Goal: Task Accomplishment & Management: Manage account settings

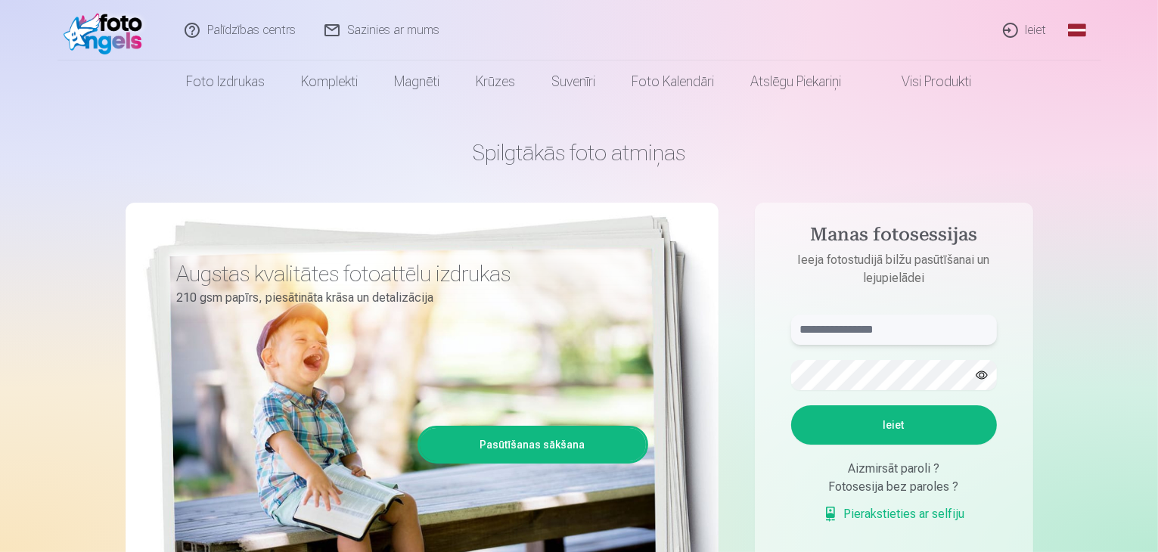
click at [835, 321] on input "text" at bounding box center [894, 330] width 206 height 30
type input "**********"
click at [984, 373] on button "button" at bounding box center [981, 375] width 29 height 29
click at [933, 420] on button "Ieiet" at bounding box center [894, 424] width 206 height 39
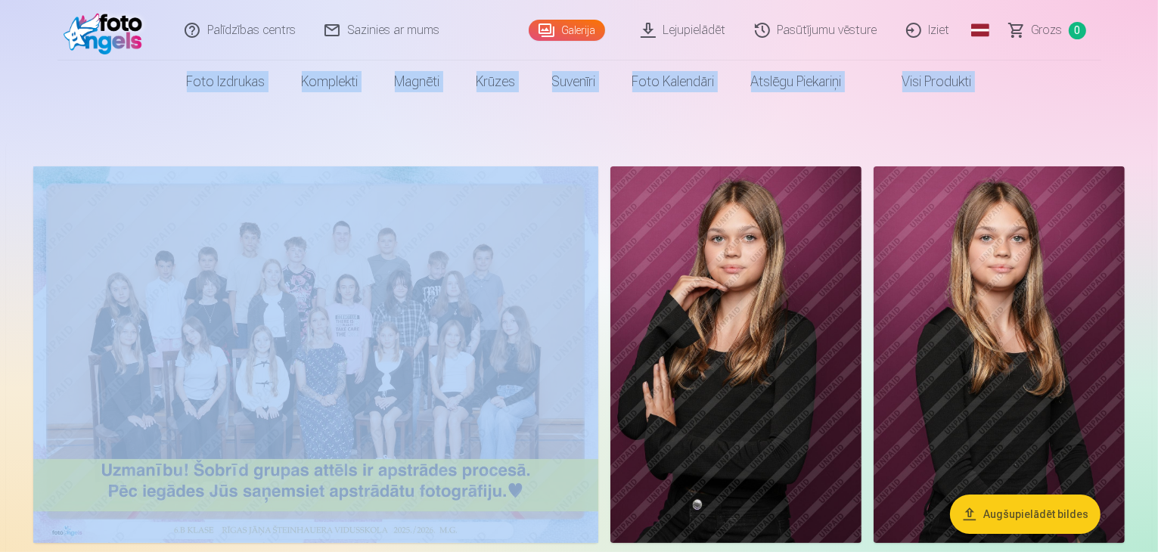
drag, startPoint x: 1156, startPoint y: 19, endPoint x: 1158, endPoint y: 43, distance: 24.3
click at [1157, 43] on html "Palīdzības centrs Sazinies ar mums Galerija Lejupielādēt Pasūtījumu vēsture Izi…" at bounding box center [579, 276] width 1158 height 552
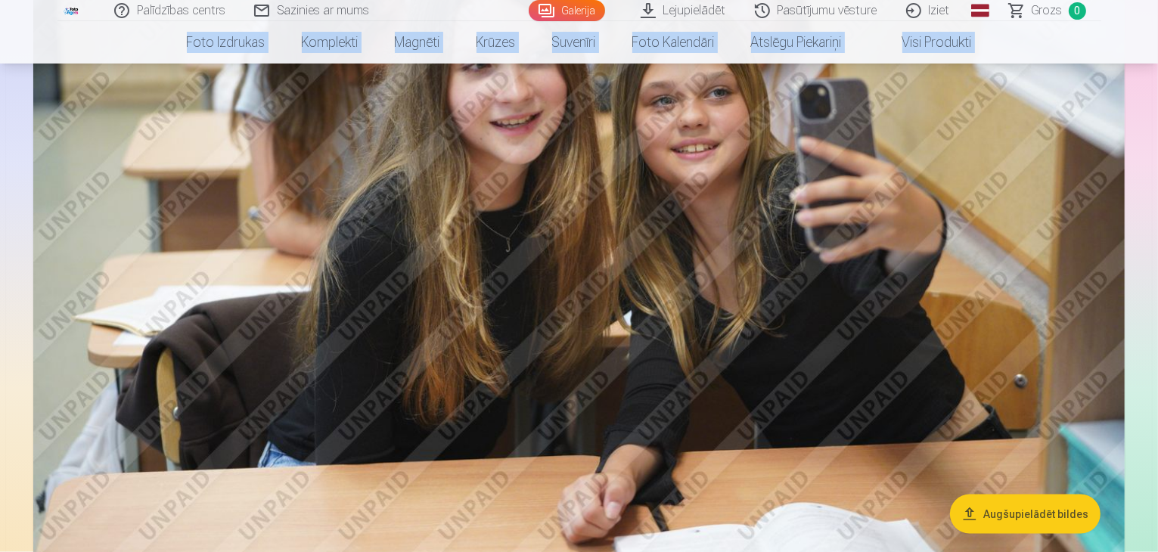
scroll to position [2311, 0]
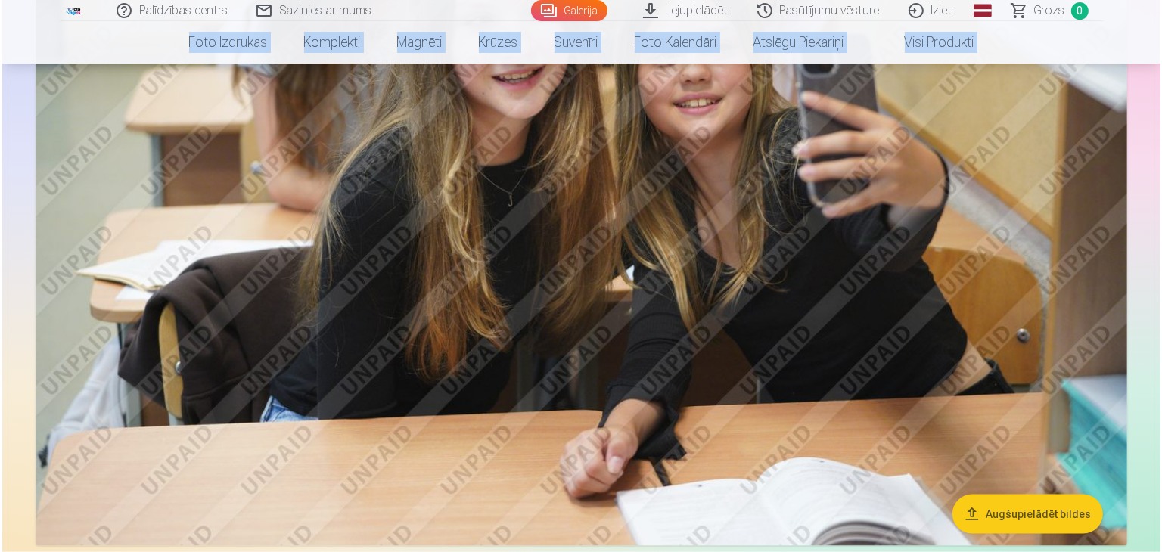
scroll to position [2317, 0]
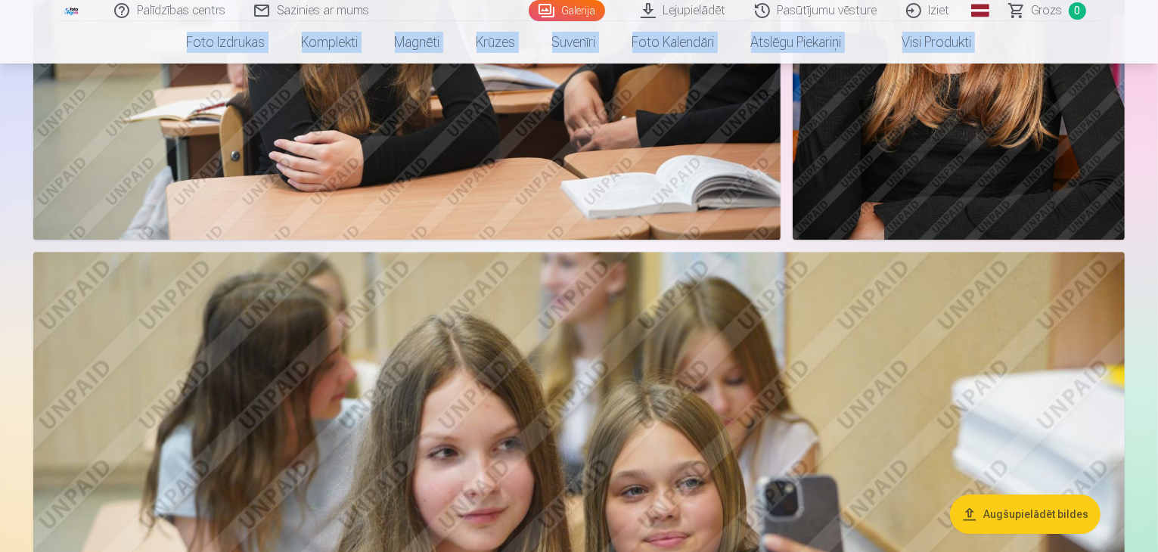
scroll to position [5089, 0]
